Goal: Transaction & Acquisition: Purchase product/service

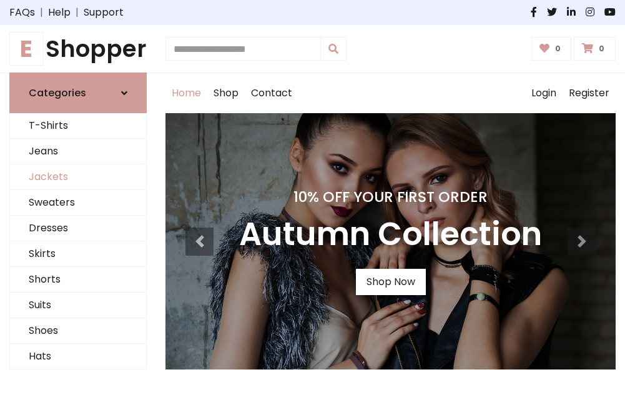
click at [78, 177] on link "Jackets" at bounding box center [78, 177] width 136 height 26
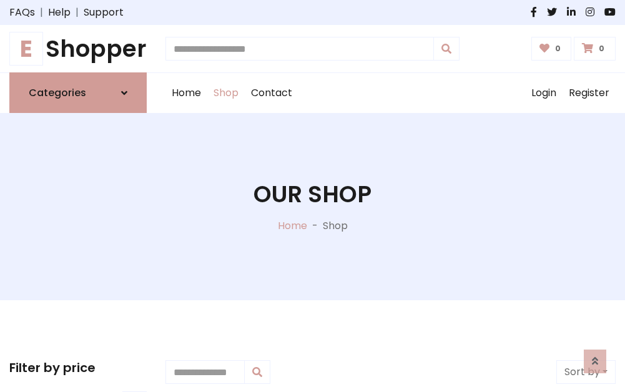
scroll to position [565, 0]
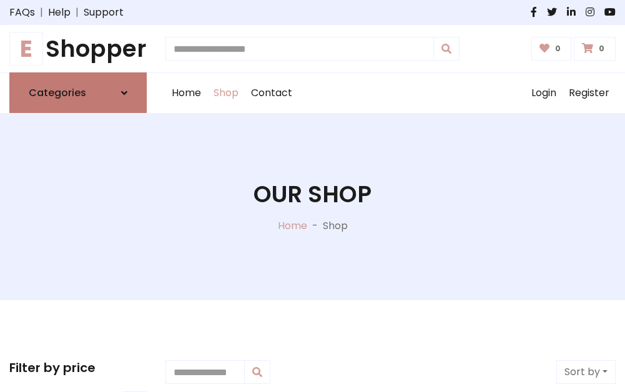
click at [78, 93] on h6 "Categories" at bounding box center [57, 93] width 57 height 12
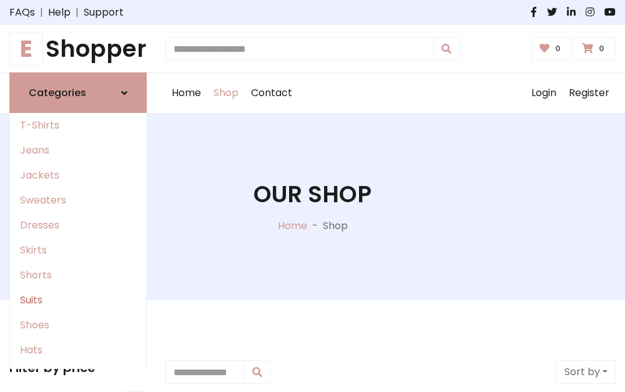
click at [78, 301] on link "Suits" at bounding box center [78, 300] width 136 height 25
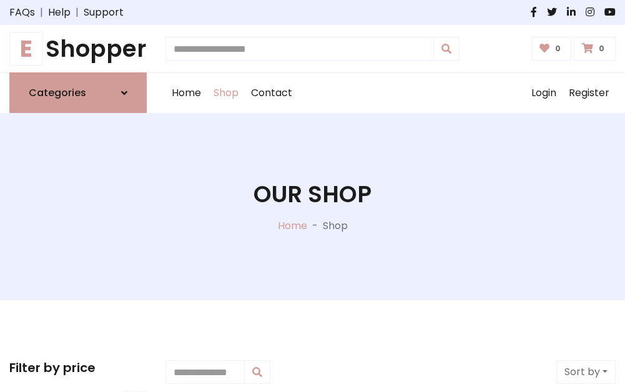
scroll to position [903, 0]
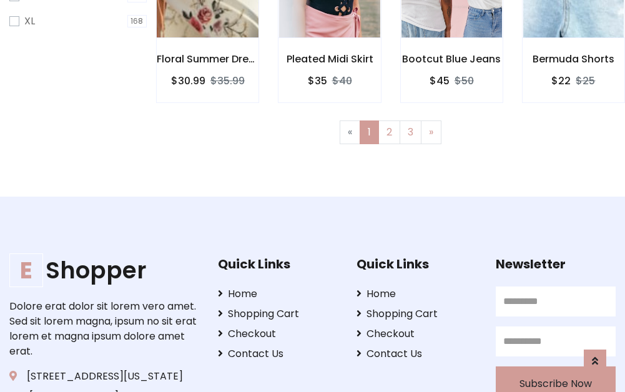
scroll to position [839, 0]
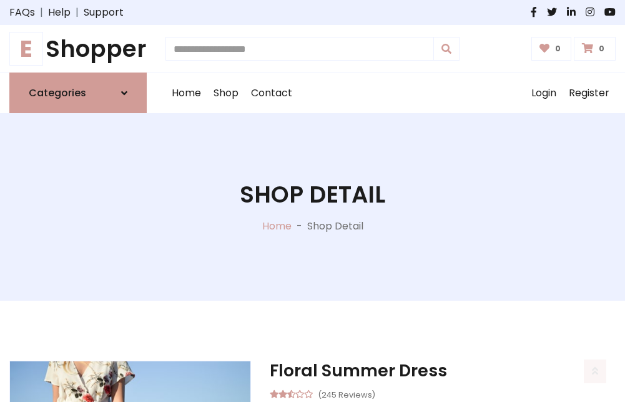
scroll to position [1168, 0]
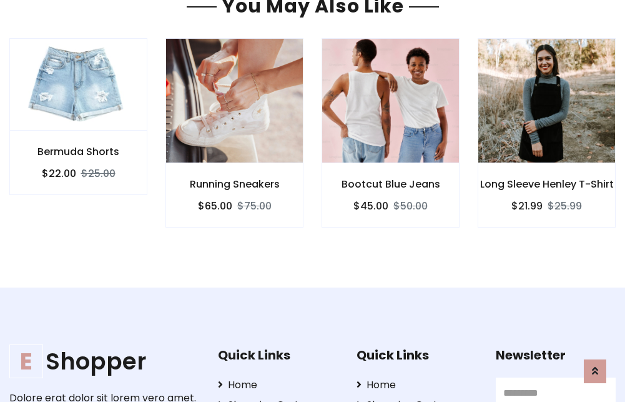
scroll to position [1166, 0]
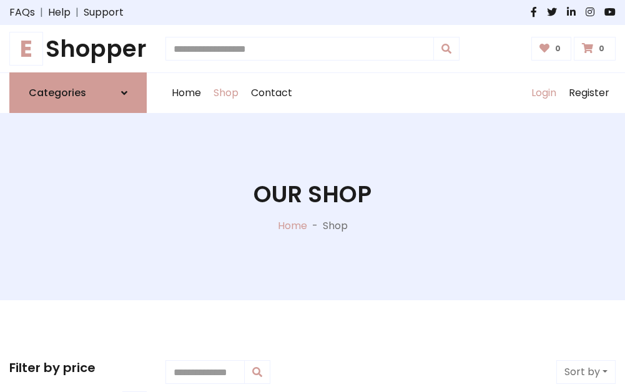
click at [544, 93] on link "Login" at bounding box center [543, 93] width 37 height 40
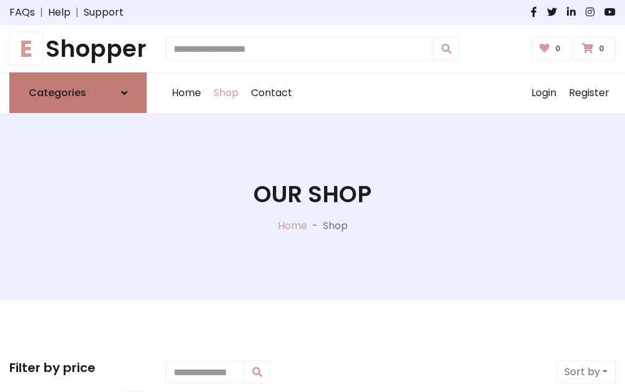
click at [124, 93] on icon at bounding box center [124, 93] width 6 height 10
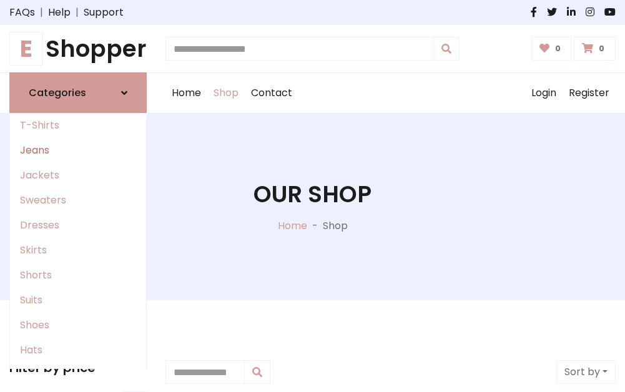
click at [78, 151] on link "Jeans" at bounding box center [78, 150] width 136 height 25
